Goal: Task Accomplishment & Management: Manage account settings

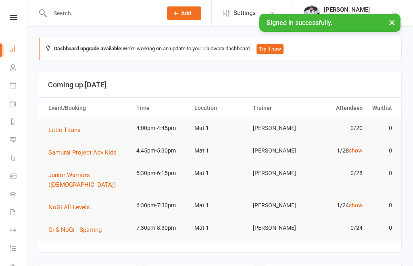
click at [113, 14] on input "text" at bounding box center [102, 13] width 109 height 11
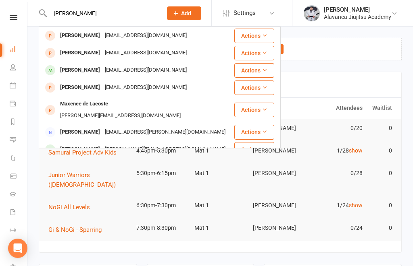
type input "Lawrence"
click at [75, 68] on div "[PERSON_NAME]" at bounding box center [80, 70] width 45 height 12
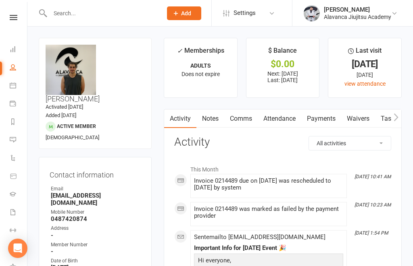
click at [326, 121] on link "Payments" at bounding box center [321, 119] width 40 height 19
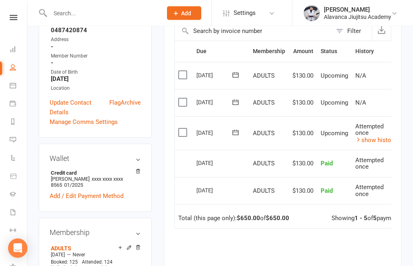
scroll to position [189, 0]
click at [123, 191] on link "Add / Edit Payment Method" at bounding box center [87, 196] width 74 height 10
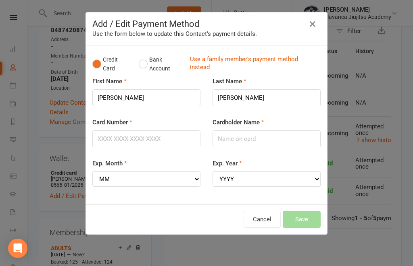
click at [317, 26] on button "button" at bounding box center [312, 24] width 13 height 13
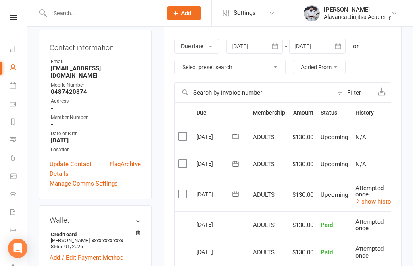
scroll to position [117, 0]
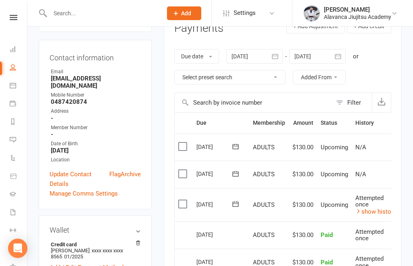
click at [185, 173] on label at bounding box center [183, 174] width 11 height 8
click at [183, 170] on input "checkbox" at bounding box center [180, 170] width 5 height 0
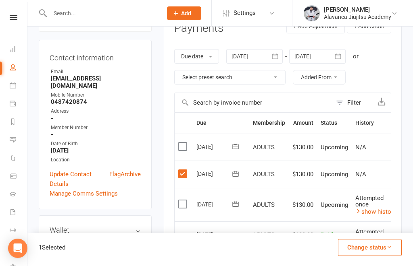
click at [389, 256] on button "Change status" at bounding box center [370, 247] width 64 height 17
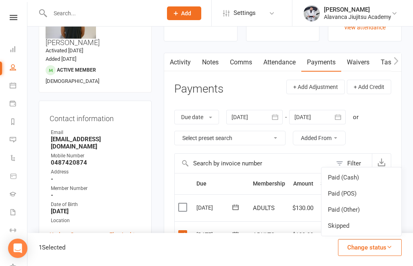
scroll to position [56, 0]
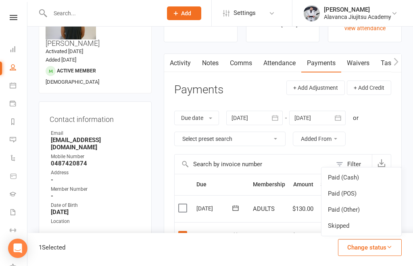
click at [184, 234] on label at bounding box center [183, 236] width 11 height 8
click at [183, 232] on input "checkbox" at bounding box center [180, 232] width 5 height 0
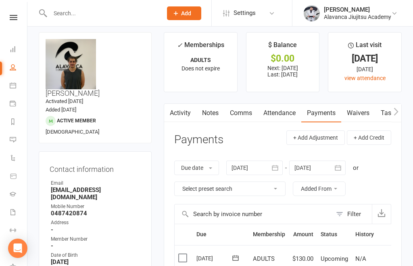
scroll to position [5, 0]
click at [318, 137] on button "+ Add Adjustment" at bounding box center [315, 138] width 58 height 15
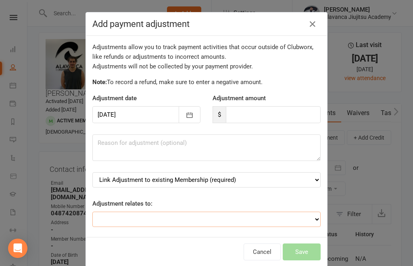
click at [277, 218] on select "Adjustment for an Autopayment Cash adjustment POS Sale adjustment Other adjustm…" at bounding box center [206, 219] width 228 height 15
click at [313, 26] on icon "button" at bounding box center [312, 24] width 10 height 10
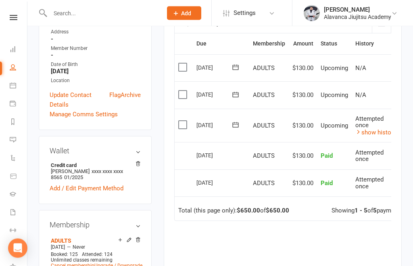
scroll to position [197, 0]
click at [129, 237] on icon at bounding box center [129, 240] width 6 height 6
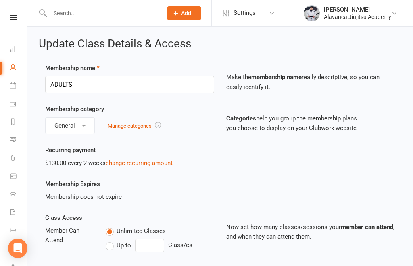
click at [158, 164] on link "change recurring amount" at bounding box center [139, 163] width 67 height 7
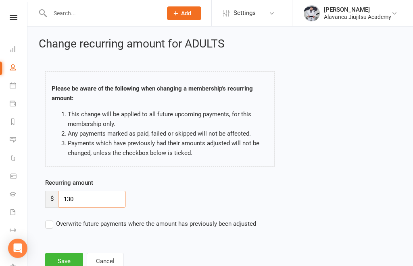
click at [112, 203] on input "130" at bounding box center [91, 199] width 67 height 17
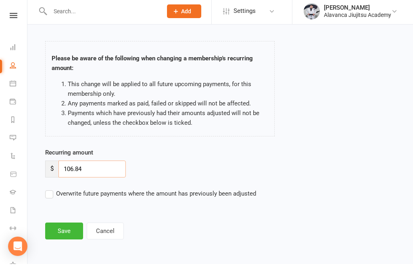
scroll to position [35, 0]
type input "106.84"
click at [48, 191] on label "Overwrite future payments where the amount has previously been adjusted" at bounding box center [150, 196] width 211 height 10
click at [48, 191] on input "Overwrite future payments where the amount has previously been adjusted" at bounding box center [150, 191] width 211 height 0
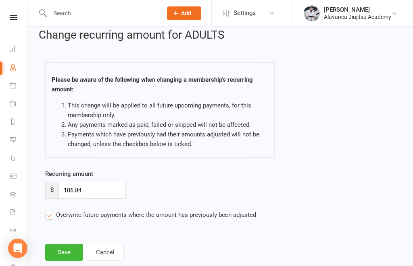
click at [51, 216] on label "Overwrite future payments where the amount has previously been adjusted" at bounding box center [150, 215] width 211 height 10
click at [51, 210] on input "Overwrite future payments where the amount has previously been adjusted" at bounding box center [150, 210] width 211 height 0
checkbox input "false"
click at [107, 195] on input "106.84" at bounding box center [91, 190] width 67 height 17
click at [107, 194] on input "106.84" at bounding box center [91, 190] width 67 height 17
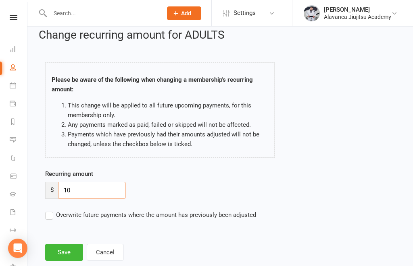
type input "1"
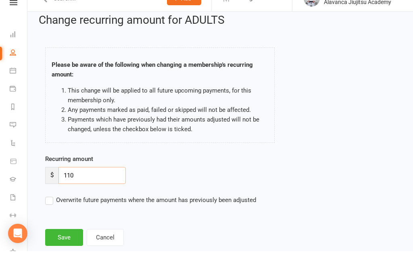
scroll to position [35, 0]
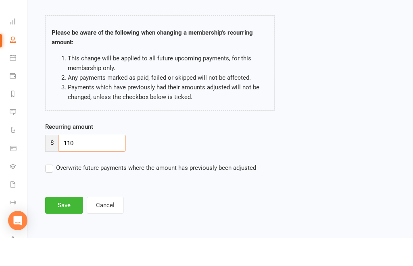
type input "110"
click at [70, 225] on button "Save" at bounding box center [64, 233] width 38 height 17
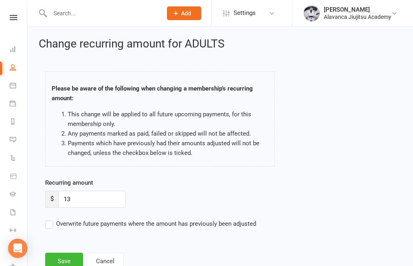
type input "1"
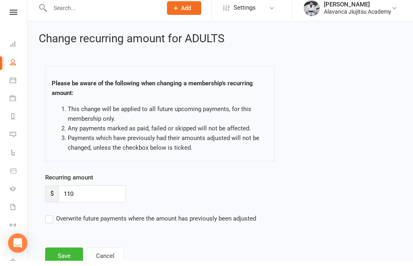
scroll to position [35, 0]
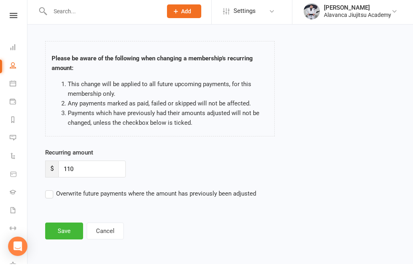
type input "110"
click at [61, 225] on button "Save" at bounding box center [64, 233] width 38 height 17
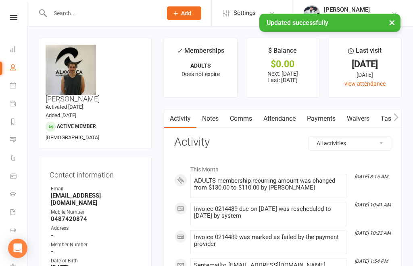
click at [216, 116] on link "Notes" at bounding box center [210, 119] width 28 height 19
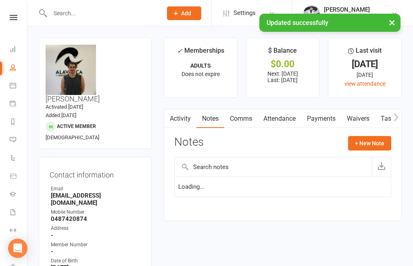
scroll to position [35, 0]
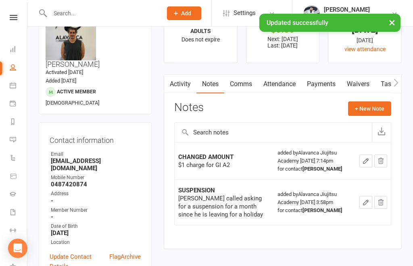
click at [372, 106] on button "+ New Note" at bounding box center [369, 109] width 43 height 15
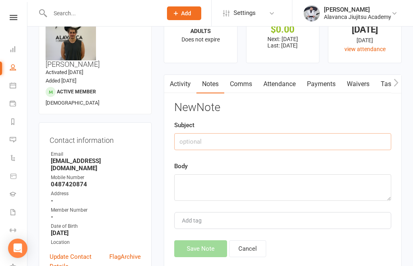
click at [313, 145] on input "text" at bounding box center [282, 141] width 217 height 17
type input "Discounted Membership"
click at [285, 178] on textarea at bounding box center [282, 187] width 217 height 27
type textarea "C"
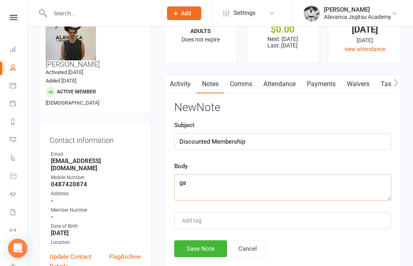
type textarea "g"
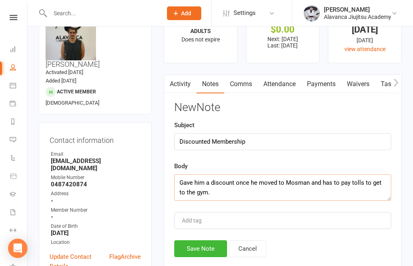
click at [238, 181] on textarea "Gave him a discount once he moved to Mosman and has to pay tolls to get to the …" at bounding box center [282, 187] width 217 height 27
click at [270, 190] on textarea "Gave him a discount once he moved to Mosman and has to pay tolls to get to the …" at bounding box center [282, 187] width 217 height 27
type textarea "Gave him a discount once he moved to Mosman and has to pay tolls to get to the …"
click at [182, 182] on textarea "Gave him a discount once he moved to Mosman and has to pay tolls to get to the …" at bounding box center [282, 187] width 217 height 27
click at [182, 180] on textarea "Gave him a discount once he moved to Mosman and has to pay tolls to get to the …" at bounding box center [282, 187] width 217 height 27
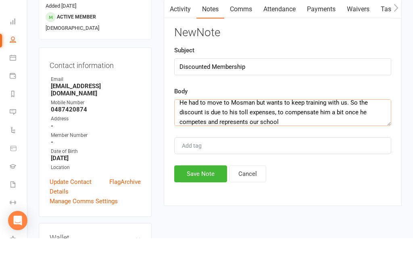
scroll to position [102, 0]
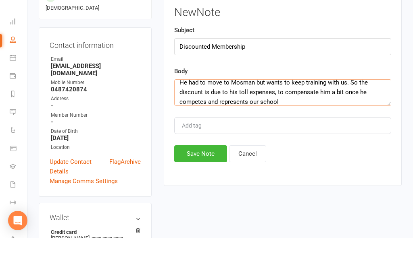
type textarea "He had to move to Mosman but wants to keep training with us. So the discount is…"
click at [257, 145] on div "Add tag" at bounding box center [282, 153] width 217 height 17
type input "Discounted Membership"
click at [207, 173] on button "Save Note" at bounding box center [200, 181] width 53 height 17
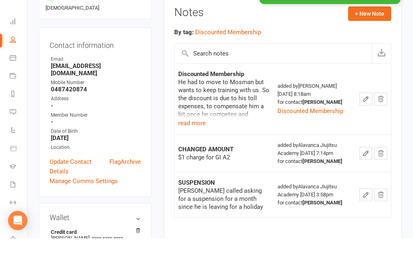
scroll to position [130, 0]
